Goal: Task Accomplishment & Management: Use online tool/utility

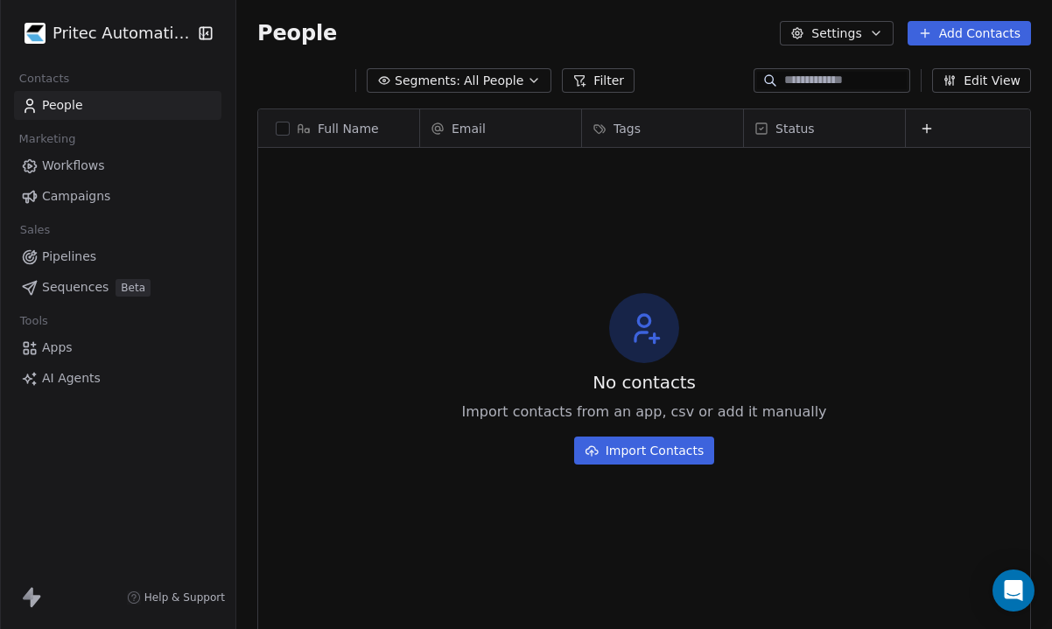
scroll to position [554, 816]
click at [63, 340] on span "Apps" at bounding box center [57, 348] width 31 height 18
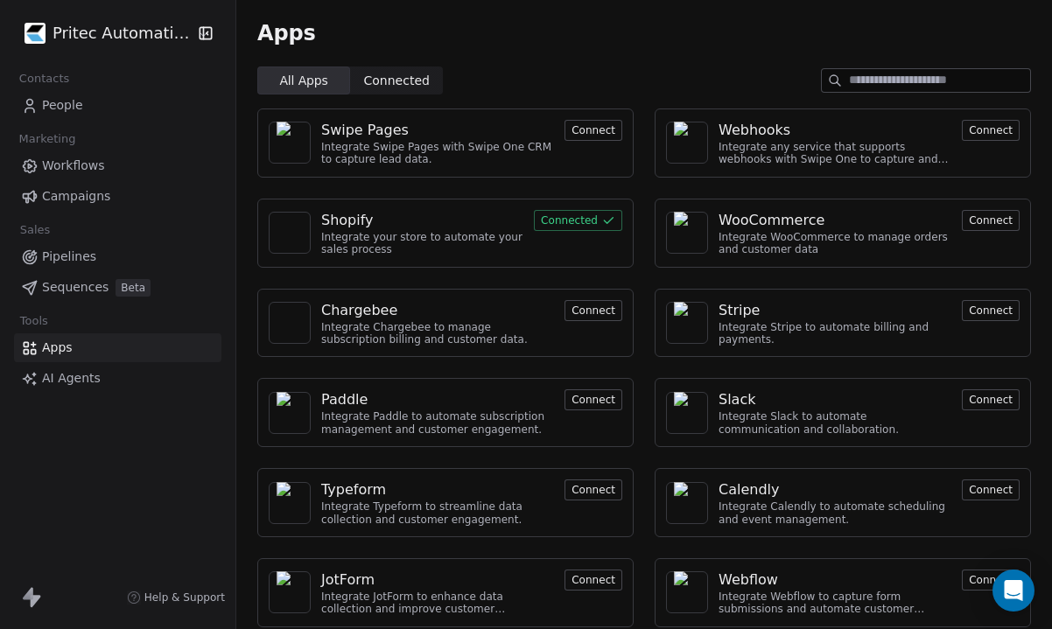
click at [481, 220] on div "Shopify" at bounding box center [422, 220] width 202 height 21
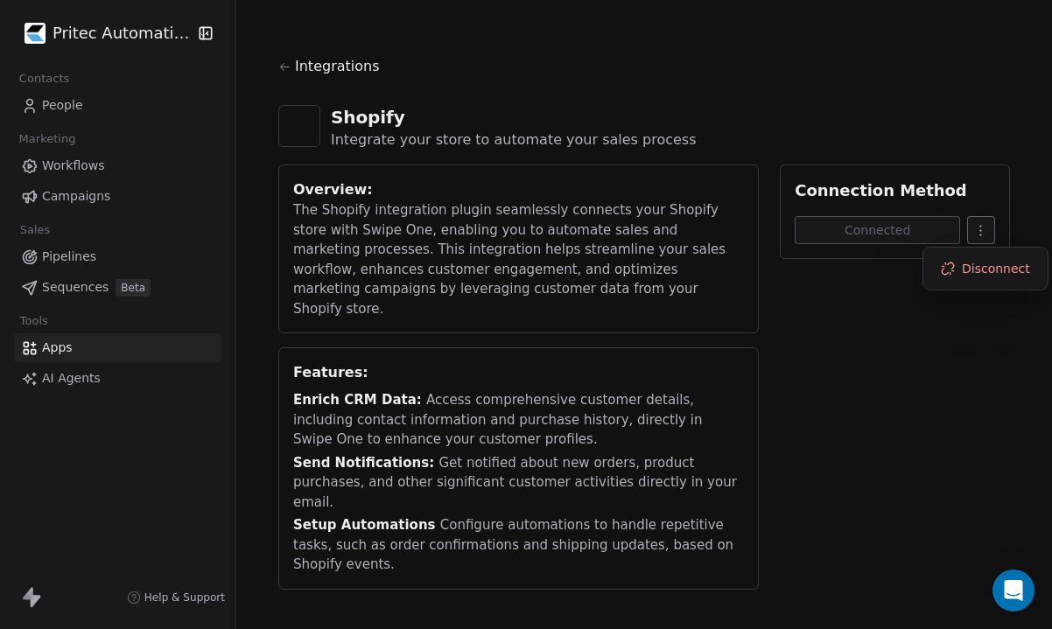
click at [989, 227] on html "Pritec Automation Contacts People Marketing Workflows Campaigns Sales Pipelines…" at bounding box center [526, 314] width 1052 height 629
click at [955, 265] on div "Disconnect" at bounding box center [985, 269] width 110 height 28
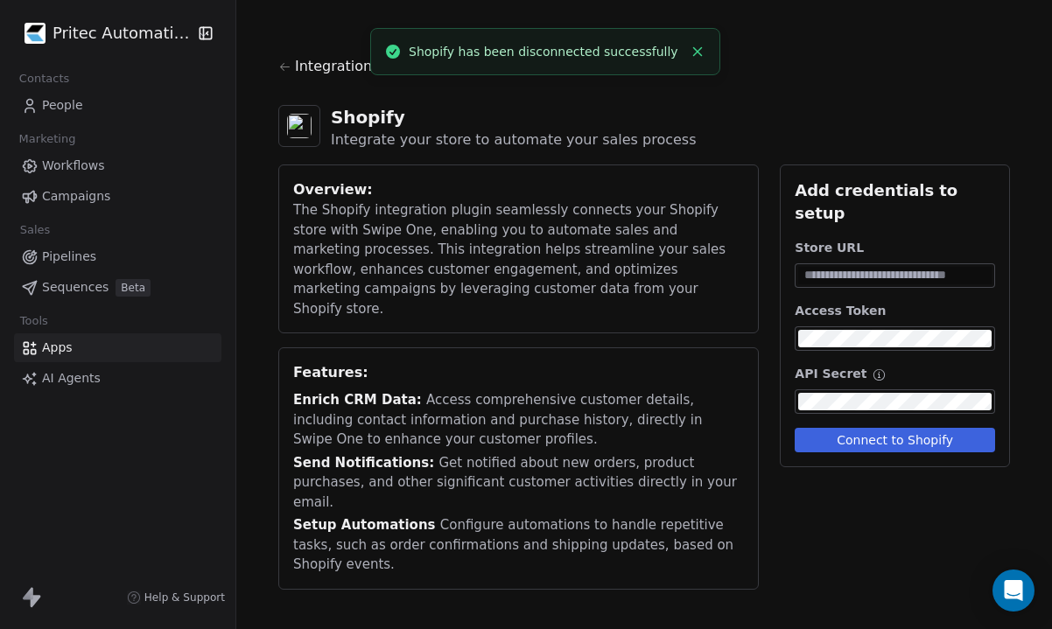
click at [889, 267] on input at bounding box center [894, 276] width 193 height 18
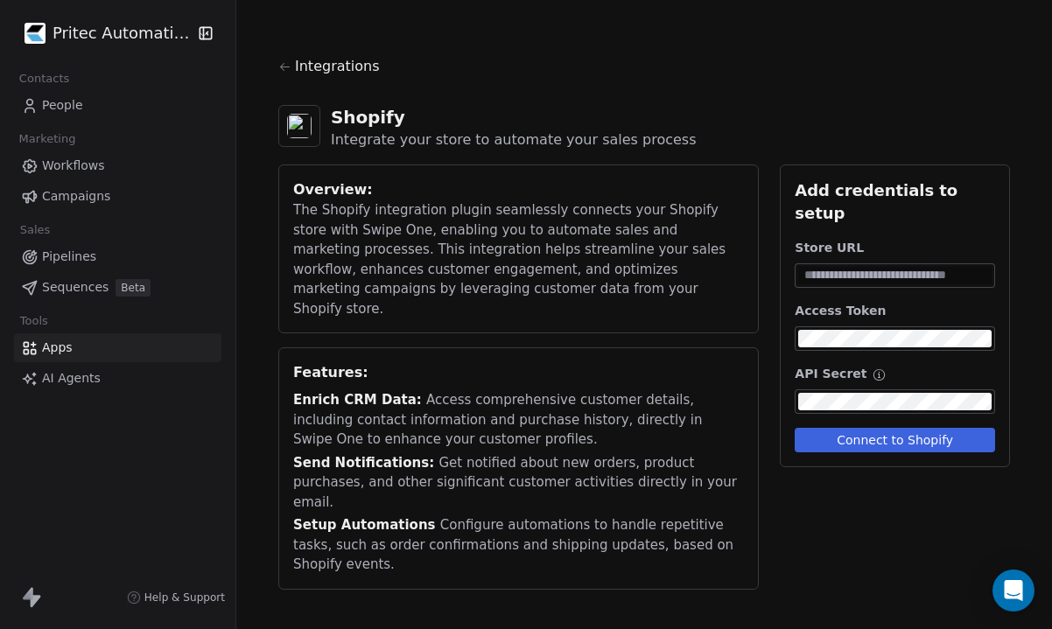
click at [724, 390] on div "Enrich CRM Data: Access comprehensive customer details, including contact infor…" at bounding box center [518, 420] width 451 height 60
click at [858, 267] on input at bounding box center [894, 276] width 193 height 18
paste input "**********"
type input "**********"
click at [893, 428] on button "Connect to Shopify" at bounding box center [895, 440] width 200 height 25
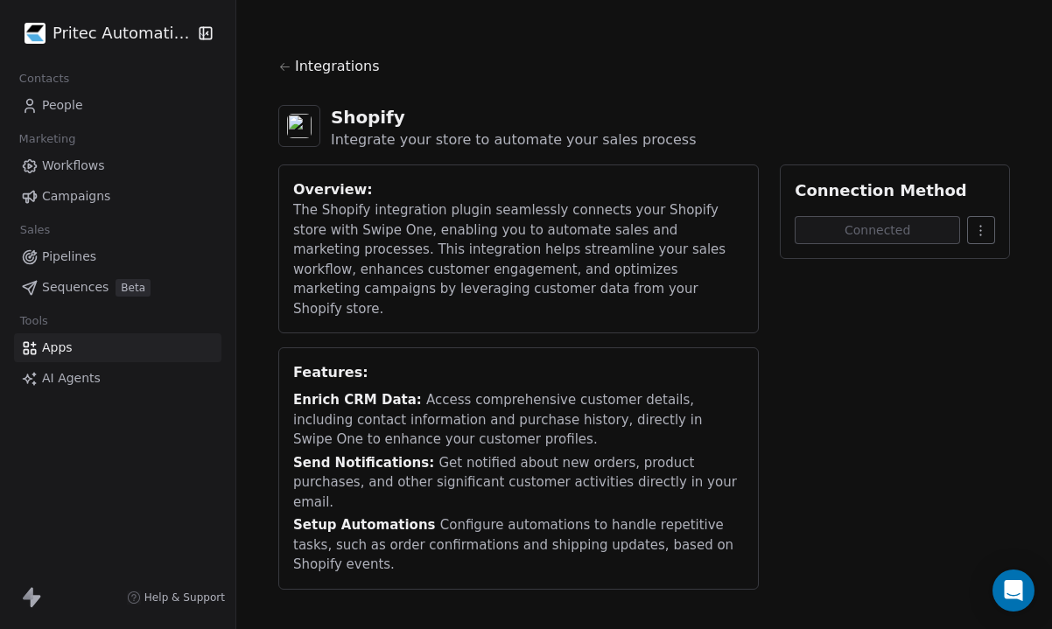
click at [98, 242] on link "Pipelines" at bounding box center [117, 256] width 207 height 29
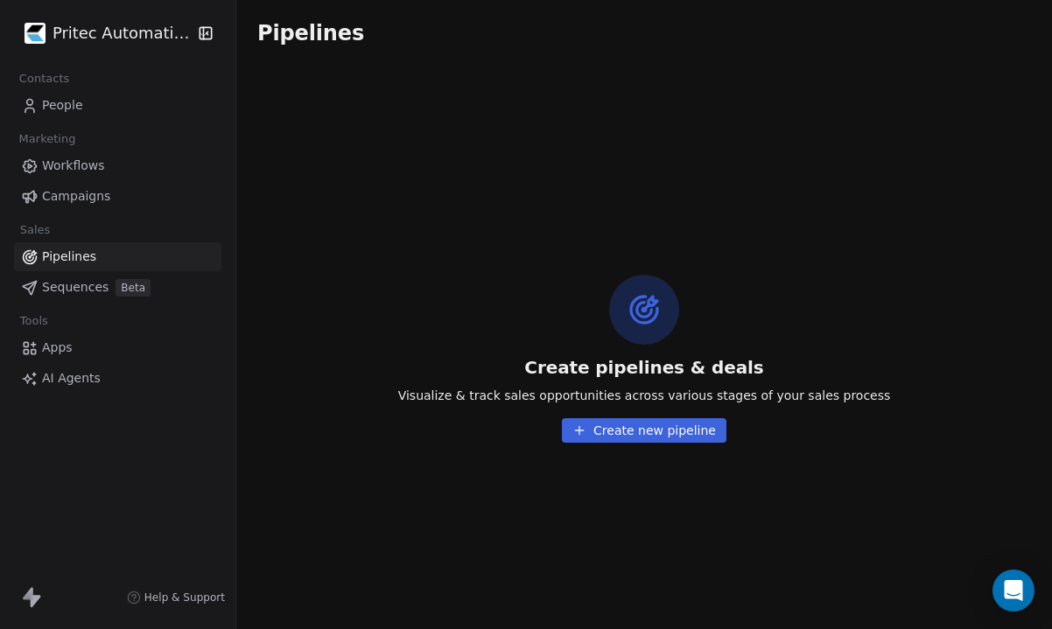
click at [81, 162] on span "Workflows" at bounding box center [73, 166] width 63 height 18
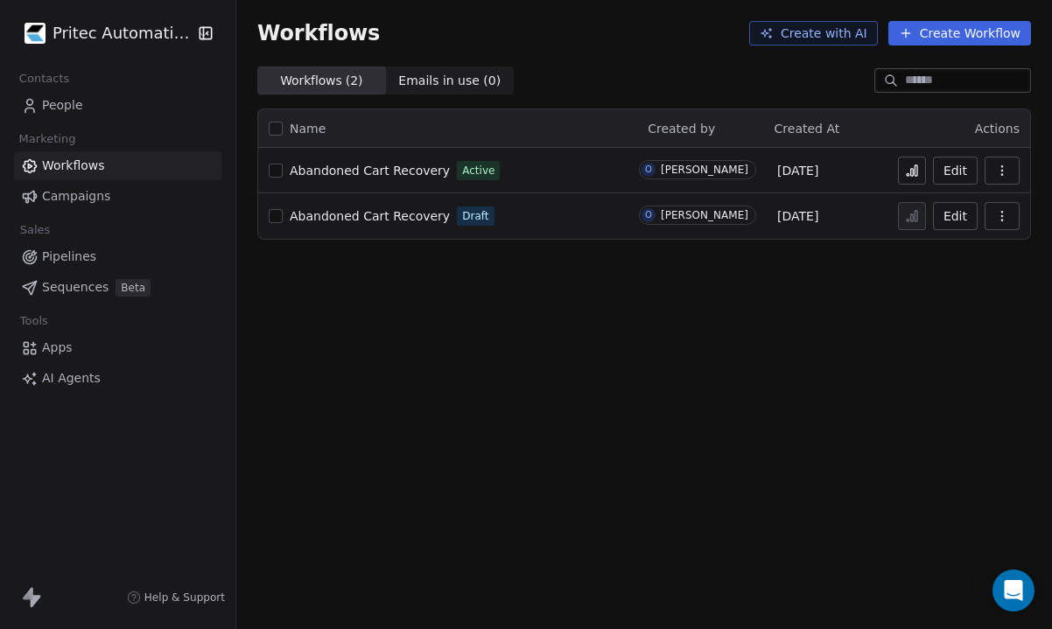
click at [1002, 167] on icon "button" at bounding box center [1001, 166] width 1 height 1
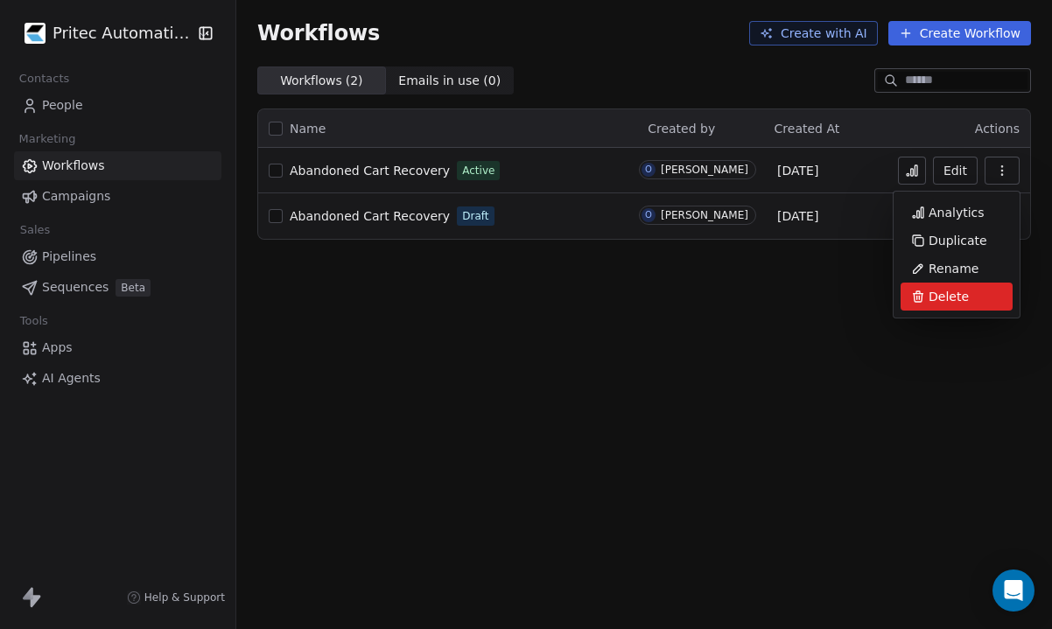
click at [942, 290] on span "Delete" at bounding box center [948, 297] width 40 height 18
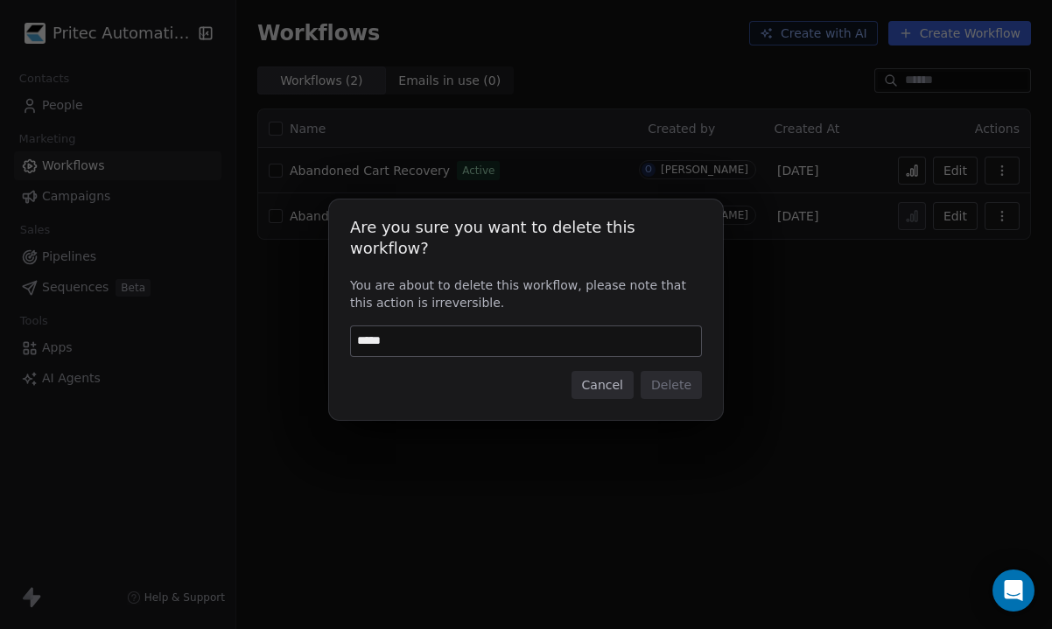
type input "******"
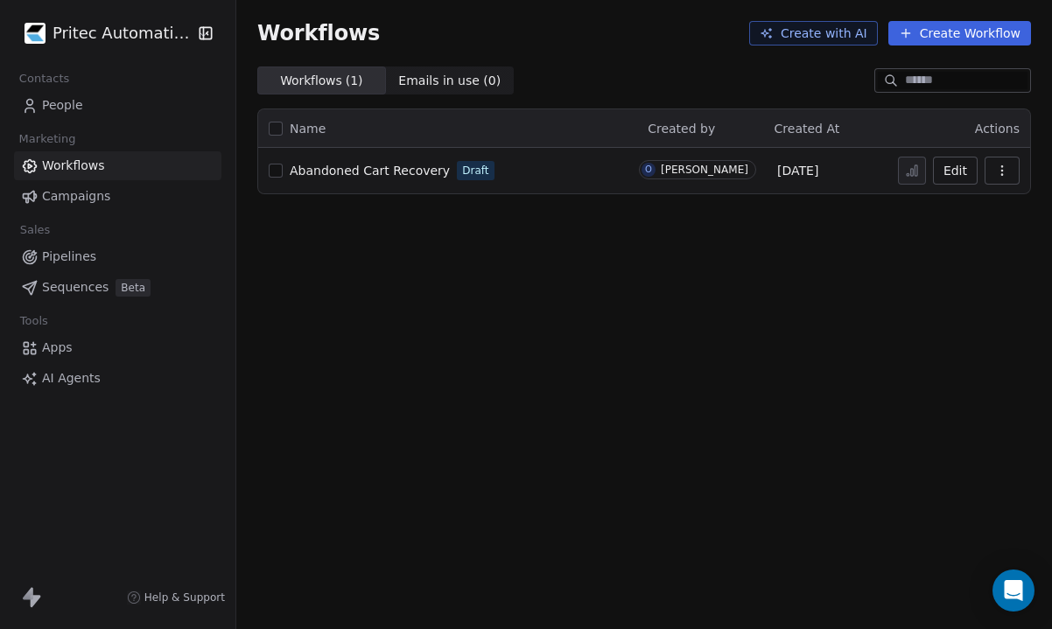
click at [977, 37] on button "Create Workflow" at bounding box center [959, 33] width 143 height 25
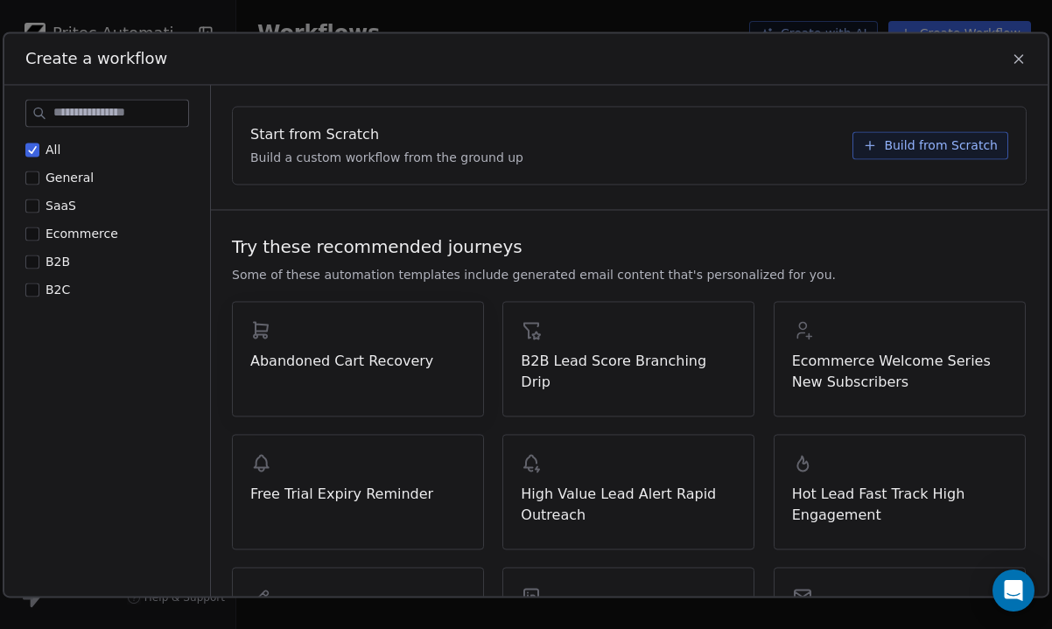
click at [379, 343] on div "Abandoned Cart Recovery" at bounding box center [357, 345] width 215 height 53
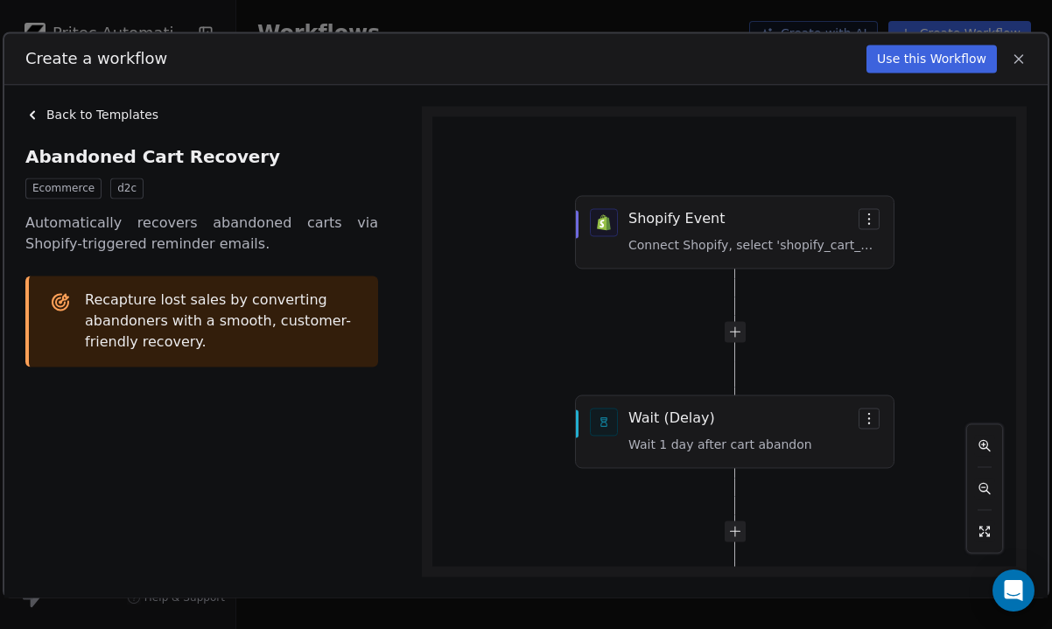
click at [928, 63] on button "Use this Workflow" at bounding box center [931, 59] width 130 height 28
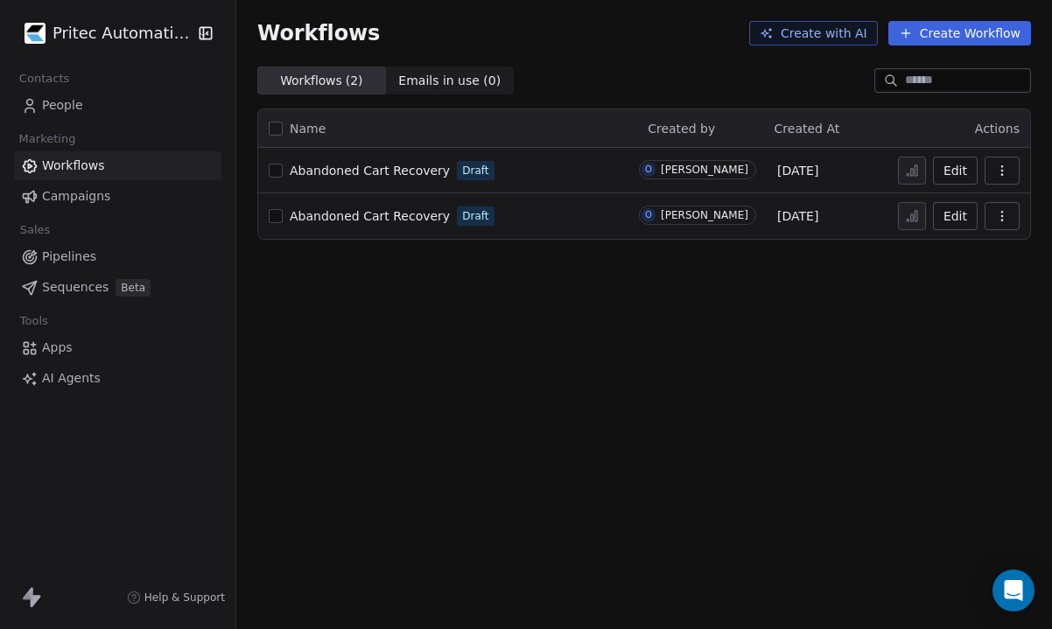
click at [375, 173] on span "Abandoned Cart Recovery" at bounding box center [370, 171] width 160 height 14
click at [110, 101] on link "People" at bounding box center [117, 105] width 207 height 29
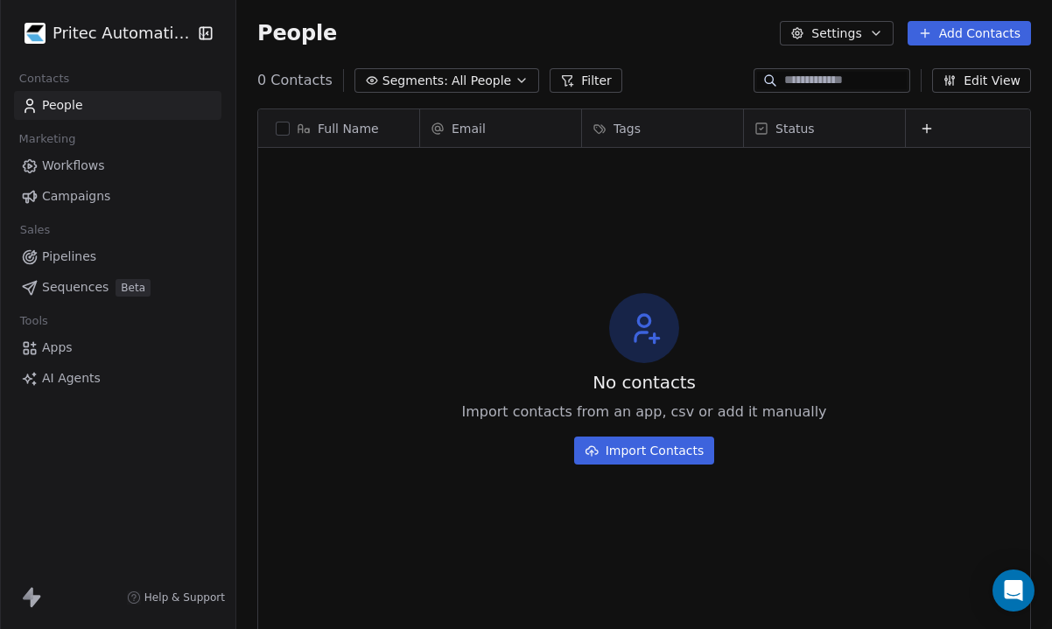
scroll to position [554, 816]
